Goal: Task Accomplishment & Management: Use online tool/utility

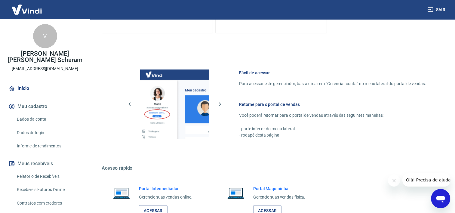
scroll to position [262, 0]
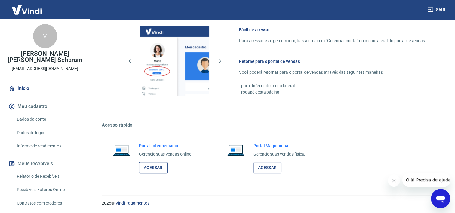
click at [152, 166] on link "Acessar" at bounding box center [153, 167] width 29 height 11
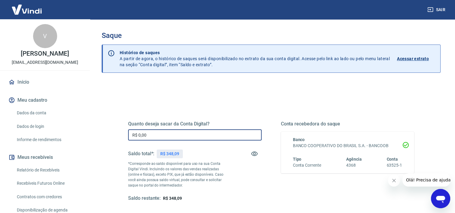
click at [168, 131] on input "R$ 0,00" at bounding box center [195, 134] width 134 height 11
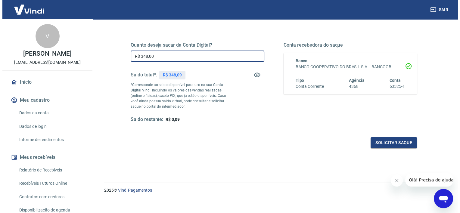
scroll to position [84, 0]
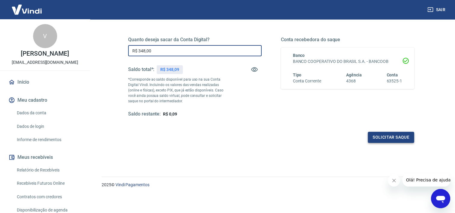
type input "R$ 348,00"
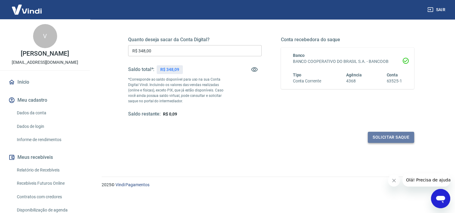
click at [397, 138] on button "Solicitar saque" at bounding box center [391, 137] width 46 height 11
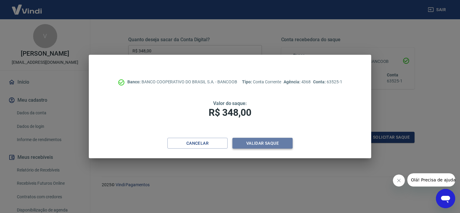
click at [269, 143] on button "Validar saque" at bounding box center [262, 143] width 60 height 11
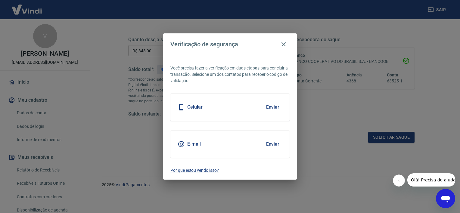
click at [275, 143] on button "Enviar" at bounding box center [273, 144] width 20 height 13
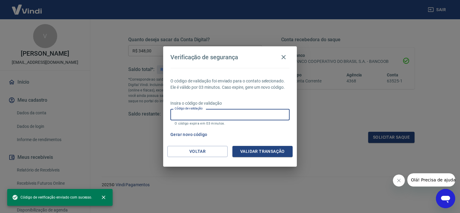
click at [206, 115] on input "Código de validação" at bounding box center [229, 114] width 119 height 11
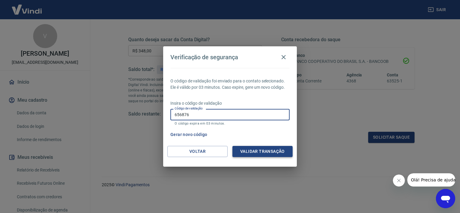
type input "656876"
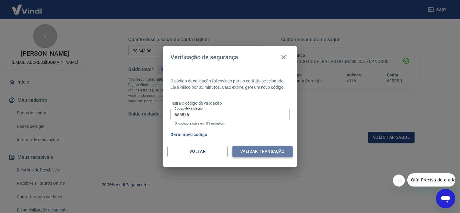
click at [256, 153] on button "Validar transação" at bounding box center [262, 151] width 60 height 11
